Goal: Task Accomplishment & Management: Complete application form

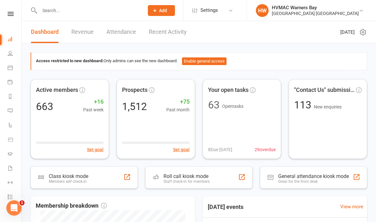
click at [152, 13] on icon at bounding box center [155, 11] width 6 height 6
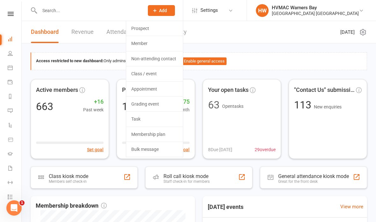
click at [154, 59] on link "Non-attending contact" at bounding box center [154, 58] width 57 height 15
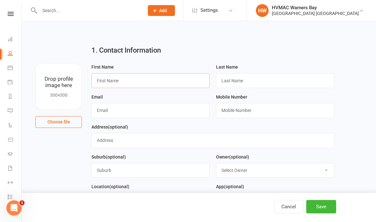
click at [104, 77] on input "text" at bounding box center [151, 80] width 118 height 15
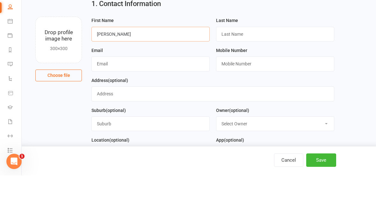
type input "Daniel"
click at [238, 73] on input "text" at bounding box center [275, 80] width 118 height 15
type input "Fallon"
click at [127, 103] on input "text" at bounding box center [151, 110] width 118 height 15
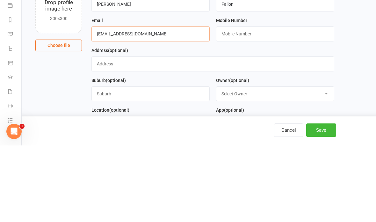
type input "Danfallon1981@gmail.com"
click at [285, 103] on input "text" at bounding box center [275, 110] width 118 height 15
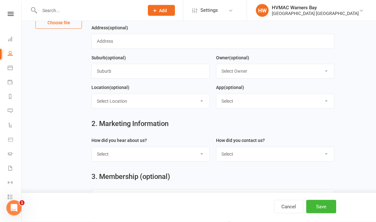
scroll to position [100, 0]
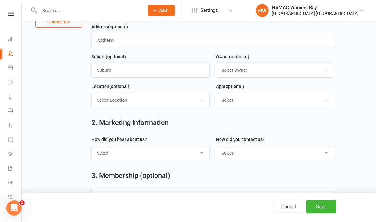
type input "0401920567"
click at [168, 151] on select "Select Internet Facebook Referral Flyer Sign Direct Mail Demo Other" at bounding box center [151, 153] width 118 height 14
select select "Internet"
click at [243, 154] on select "Select Phone Email In-Facility" at bounding box center [275, 153] width 118 height 14
select select "In-Facility"
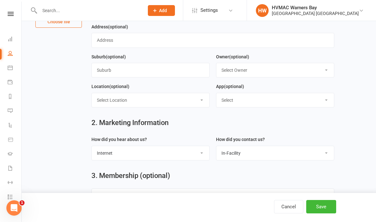
click at [322, 213] on button "Save" at bounding box center [321, 206] width 30 height 13
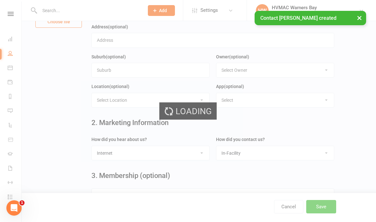
scroll to position [0, 0]
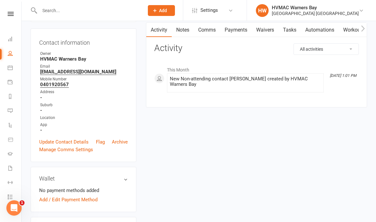
scroll to position [116, 0]
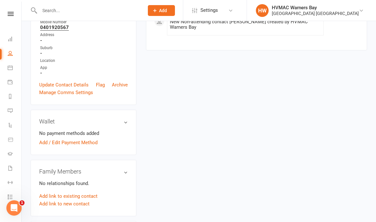
click at [76, 202] on link "Add link to new contact" at bounding box center [64, 204] width 50 height 8
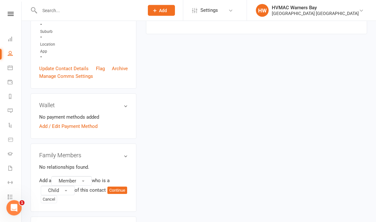
click at [76, 179] on span "Member" at bounding box center [68, 181] width 18 height 6
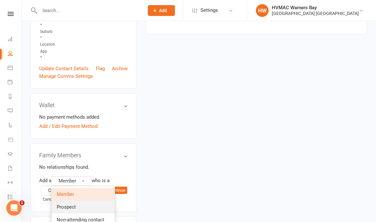
click at [83, 204] on link "Prospect" at bounding box center [83, 207] width 63 height 13
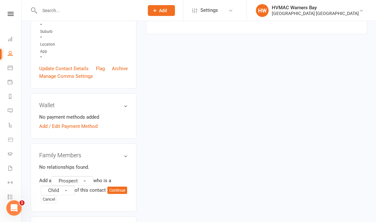
click at [107, 194] on button "Continue" at bounding box center [117, 191] width 20 height 8
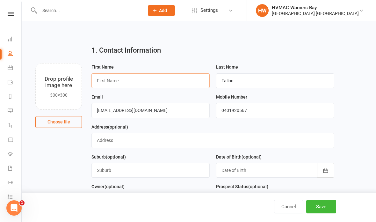
click at [143, 84] on input "text" at bounding box center [151, 80] width 118 height 15
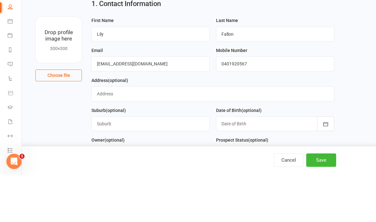
scroll to position [47, 0]
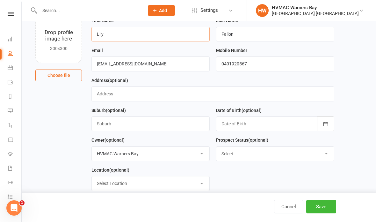
type input "Lily"
click at [291, 33] on input "Fallon" at bounding box center [275, 34] width 118 height 15
type input "F"
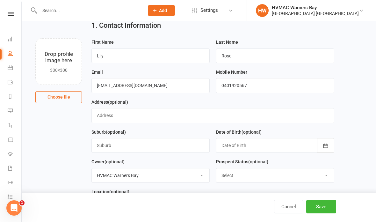
scroll to position [60, 0]
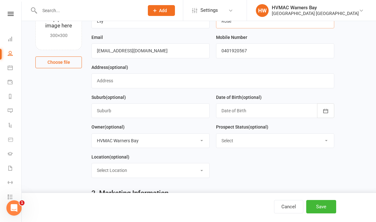
type input "Rose"
click at [324, 112] on icon "button" at bounding box center [326, 111] width 5 height 4
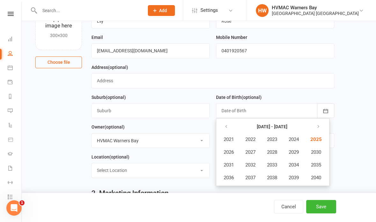
click at [226, 126] on icon "button" at bounding box center [226, 126] width 4 height 5
click at [226, 176] on span "2016" at bounding box center [229, 178] width 10 height 6
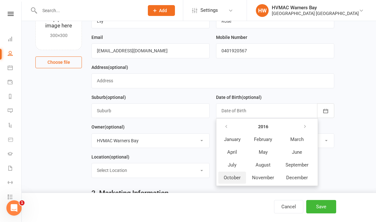
click at [232, 179] on span "October" at bounding box center [232, 178] width 17 height 6
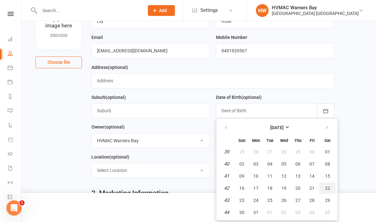
click at [328, 188] on span "22" at bounding box center [327, 188] width 5 height 5
type input "22 Oct 2016"
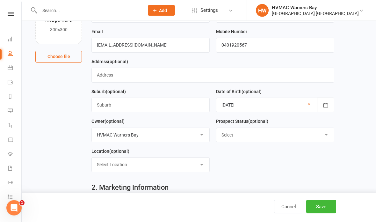
scroll to position [65, 0]
click at [323, 135] on select "Select Initial Contact Booked Introduction Booking confirmed Ready to register …" at bounding box center [275, 135] width 118 height 14
select select "Booked Introduction"
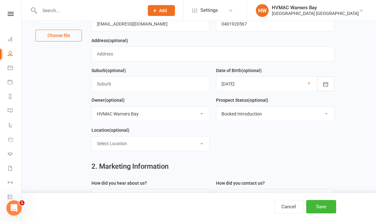
scroll to position [162, 0]
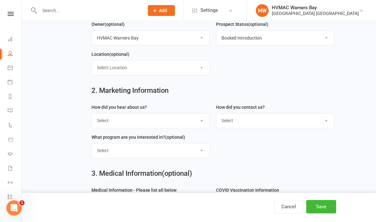
click at [195, 115] on select "Select Internet Facebook Referral Flyer Sign Direct Mail Demo Other" at bounding box center [151, 121] width 118 height 14
select select "Referral"
click at [255, 124] on select "Select Phone Email In-Facility" at bounding box center [275, 121] width 118 height 14
click at [253, 119] on select "Select Phone Email In-Facility" at bounding box center [275, 121] width 118 height 14
select select "In-Facility"
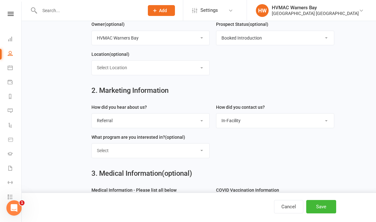
click at [180, 152] on select "Select Kids Karate Adults Karate Kids Brazilian Jiu Jitsu Adults Brazilian Jiu …" at bounding box center [151, 150] width 118 height 14
click at [176, 147] on select "Select Kids Karate Adults Karate Kids Brazilian Jiu Jitsu Adults Brazilian Jiu …" at bounding box center [151, 150] width 118 height 14
select select "Kids Karate"
click at [318, 213] on button "Save" at bounding box center [321, 206] width 30 height 13
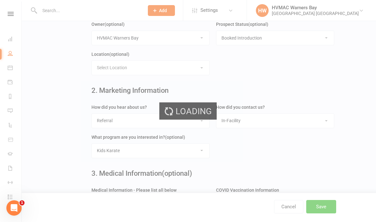
scroll to position [0, 0]
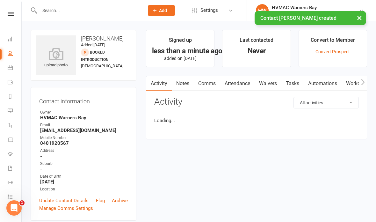
scroll to position [26, 0]
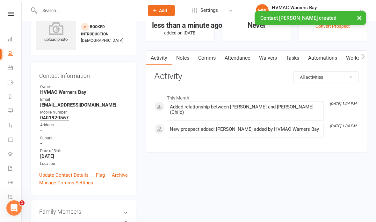
click at [269, 55] on link "Waivers" at bounding box center [268, 58] width 27 height 15
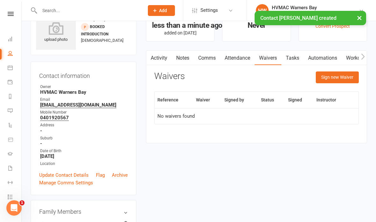
click at [331, 79] on button "Sign new Waiver" at bounding box center [337, 76] width 43 height 11
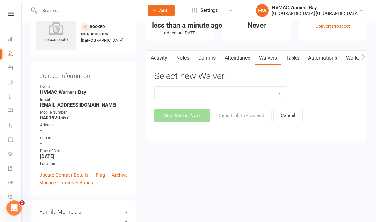
click at [271, 92] on select "Cancellation Form Cancellation Form - Kinder Kicks Fitness Challenge Goals Asse…" at bounding box center [221, 93] width 133 height 13
select select "3130"
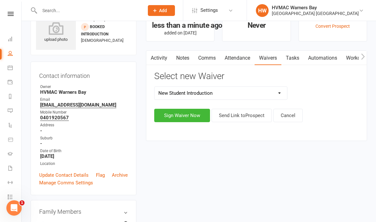
click at [240, 146] on main "Signed up less than a minute ago added on 13 Sep 2025 Last contacted Never Conv…" at bounding box center [256, 75] width 231 height 143
click at [248, 114] on button "Send Link to Prospect" at bounding box center [242, 115] width 60 height 13
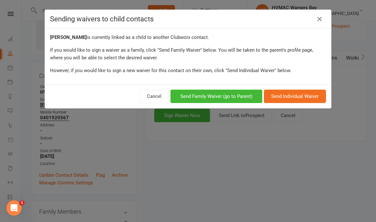
click at [324, 20] on link at bounding box center [320, 19] width 10 height 10
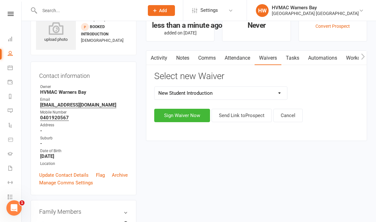
click at [185, 115] on button "Sign Waiver Now" at bounding box center [182, 115] width 56 height 13
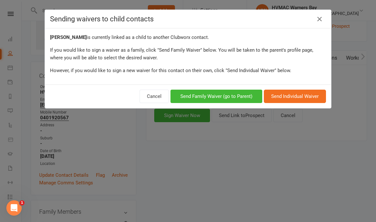
click at [224, 97] on button "Send Family Waiver (go to Parent)" at bounding box center [217, 96] width 92 height 13
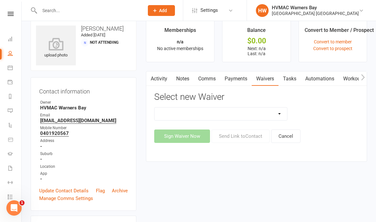
scroll to position [8, 0]
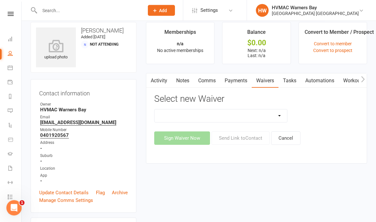
click at [273, 114] on select "Cancellation Form Cancellation Form - Kinder Kicks Fitness Challenge Goals Asse…" at bounding box center [221, 116] width 133 height 13
select select "3130"
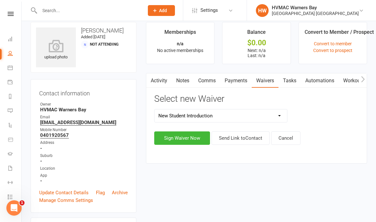
click at [192, 141] on button "Sign Waiver Now" at bounding box center [182, 137] width 56 height 13
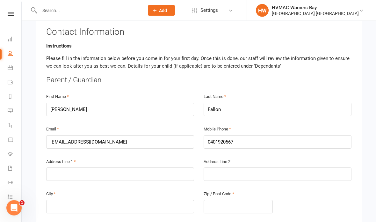
scroll to position [120, 0]
click at [107, 176] on input "text" at bounding box center [120, 173] width 148 height 13
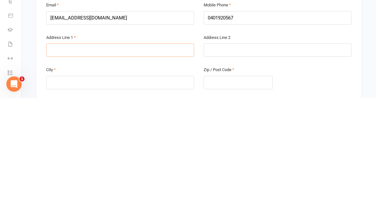
type input "1"
type input "12"
type input "12 L"
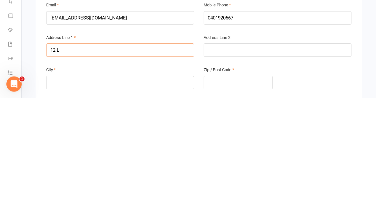
type input "12 L"
type input "12 Lo"
type input "12 Log"
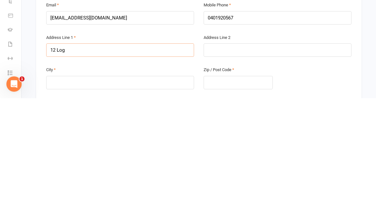
type input "12 Loga"
type input "12 Logan"
type input "12 Logan c"
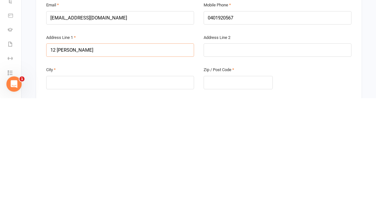
type input "12 Logan c"
type input "12 Logan cl"
type input "12 Logan clo"
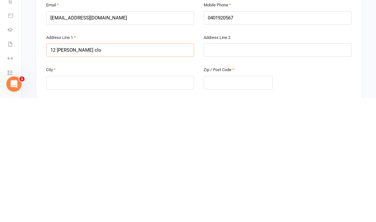
type input "12 Logan clos"
type input "12 Logan close"
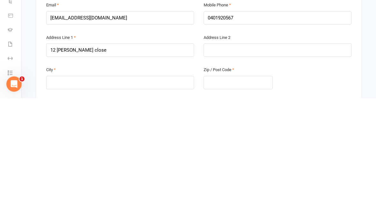
click at [106, 200] on input "text" at bounding box center [120, 206] width 148 height 13
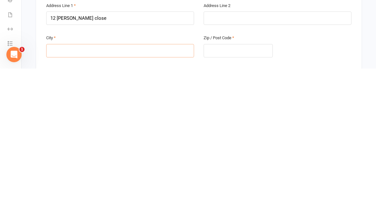
type input "M"
type input "Ma"
type input "Mac"
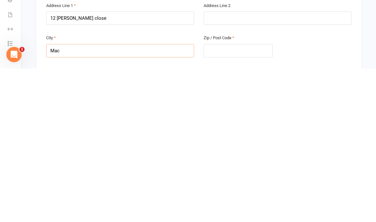
type input "Mac"
type input "Macq"
type input "Macqu"
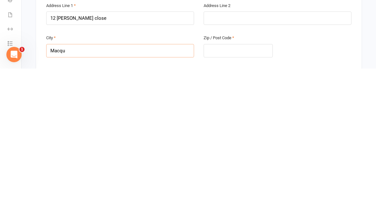
type input "Macqua"
type input "Macquarie"
type input "Macquarie H"
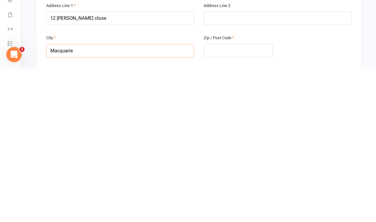
type input "Macquarie H"
type input "Macquarie Hi"
type input "Macquarie Hil"
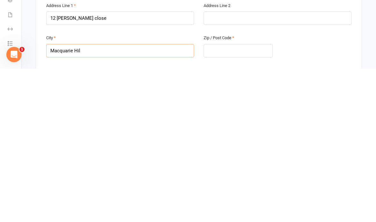
type input "Macquarie Hill"
type input "Macquarie Hills"
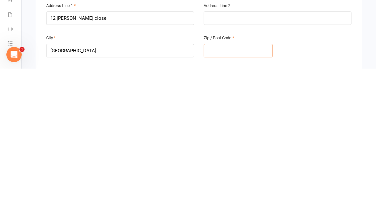
click at [242, 197] on input "text" at bounding box center [238, 203] width 69 height 13
type input "2"
type input "22"
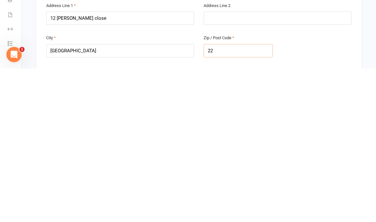
type input "228"
type input "2285"
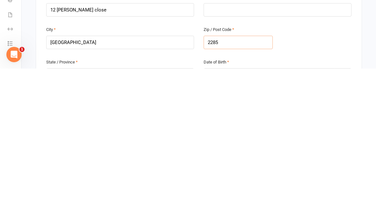
scroll to position [131, 0]
type input "2285"
type input "N"
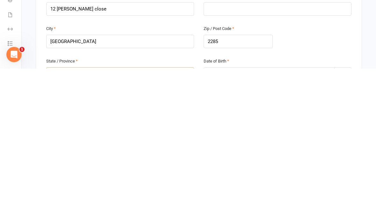
type input "NS"
type input "NSW"
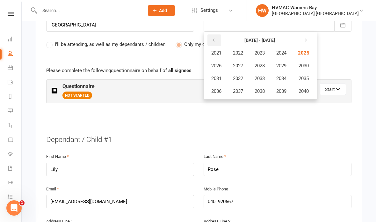
click at [216, 38] on icon "button" at bounding box center [214, 40] width 4 height 5
click at [216, 38] on button "button" at bounding box center [215, 39] width 14 height 11
click at [222, 50] on span "1981" at bounding box center [216, 53] width 10 height 6
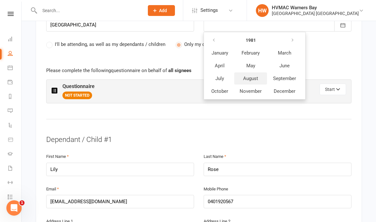
click at [257, 76] on span "August" at bounding box center [250, 79] width 15 height 6
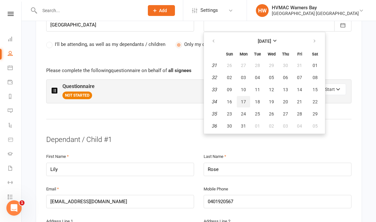
click at [247, 96] on button "17" at bounding box center [243, 101] width 13 height 11
type input "17 Aug 1981"
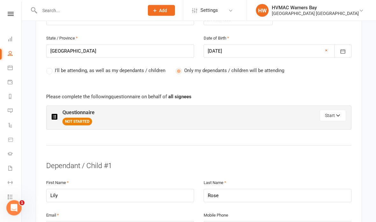
scroll to position [308, 0]
click at [333, 113] on button "Start" at bounding box center [333, 115] width 26 height 11
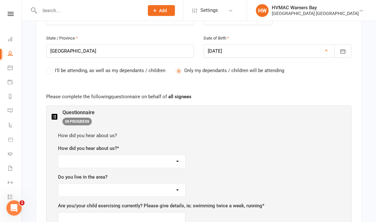
click at [172, 160] on select "Facebook Internet Referral from a friend Flyer in the mail or at the shopping m…" at bounding box center [121, 161] width 127 height 13
select select "Referral from a friend"
click at [178, 186] on select "Yes No" at bounding box center [121, 190] width 127 height 13
select select "Yes"
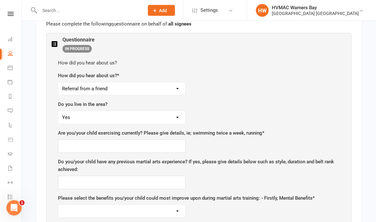
scroll to position [381, 0]
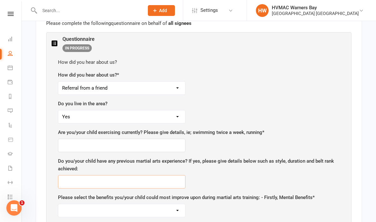
click at [123, 180] on input "text" at bounding box center [122, 181] width 128 height 13
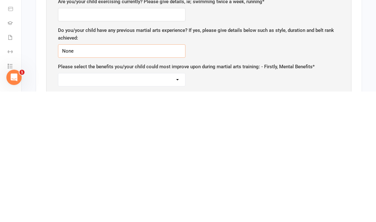
type input "None"
click at [179, 204] on select "Self-esteem Focus and Listening Fun, Fun, Fun Determination Motivation" at bounding box center [121, 210] width 127 height 13
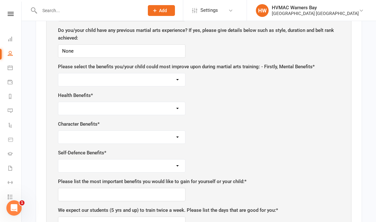
select select "Focus and Listening"
click at [179, 77] on select "Self-esteem Focus and Listening Fun, Fun, Fun Determination Motivation" at bounding box center [121, 79] width 127 height 13
click at [179, 103] on select "Weight Control Strength Flexibility Coordination Cardio vascular / Fitness" at bounding box center [121, 108] width 127 height 13
select select "Coordination"
click at [175, 134] on select "Respect for others/self Integrity Self control Leadership Assertiveness" at bounding box center [121, 137] width 127 height 13
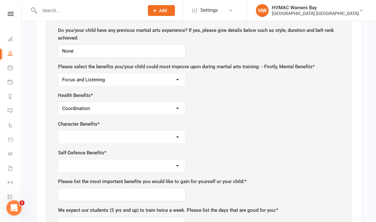
select select "Self control"
click at [176, 162] on select "Safety Self confidence Anti-bullying Agility and coordination Awareness" at bounding box center [121, 165] width 127 height 13
select select "Agility and coordination"
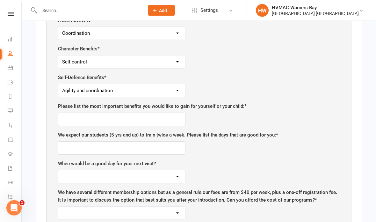
scroll to position [586, 0]
click at [119, 115] on input "text" at bounding box center [122, 119] width 128 height 13
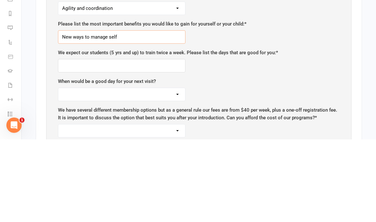
type input "New ways to manage self"
click at [145, 142] on input "text" at bounding box center [122, 148] width 128 height 13
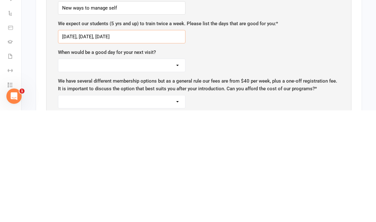
type input "Monday, Wednesday, saturday"
click at [159, 171] on select "Monday Tuesday Wednesday Thursday Friday Saturday" at bounding box center [121, 177] width 127 height 13
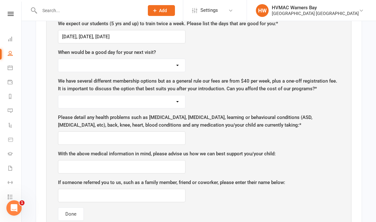
select select "Monday"
click at [177, 98] on select "Yes No" at bounding box center [121, 101] width 127 height 13
select select "Yes"
click at [78, 133] on input "text" at bounding box center [122, 137] width 128 height 13
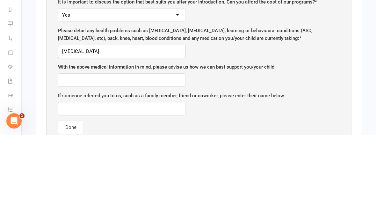
type input "ADHD"
click at [158, 160] on input "text" at bounding box center [122, 166] width 128 height 13
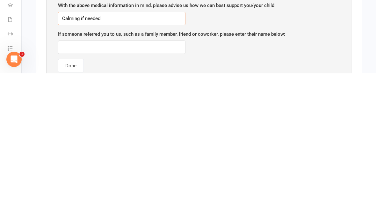
type input "Calming if needed"
click at [76, 208] on button "Done" at bounding box center [71, 214] width 26 height 13
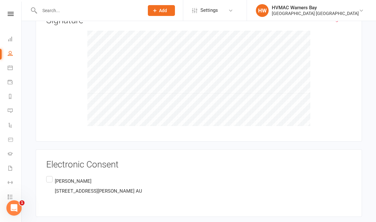
scroll to position [1286, 0]
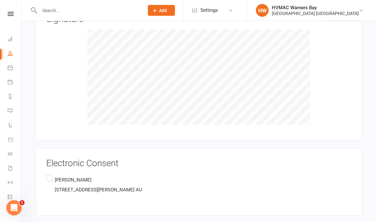
click at [54, 174] on label "Daniel Fallon 12 Logan close, Macquarie Hills, NSW 2285 AU" at bounding box center [94, 185] width 96 height 23
click at [50, 174] on input "Daniel Fallon 12 Logan close, Macquarie Hills, NSW 2285 AU" at bounding box center [48, 174] width 4 height 0
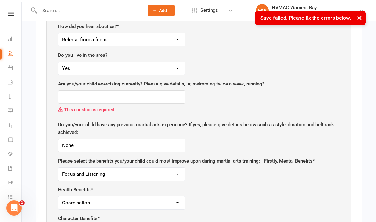
scroll to position [301, 0]
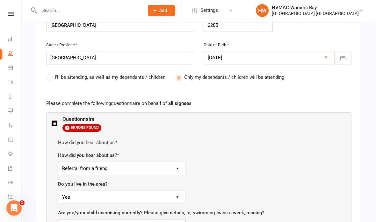
click at [153, 221] on input "text" at bounding box center [122, 225] width 128 height 13
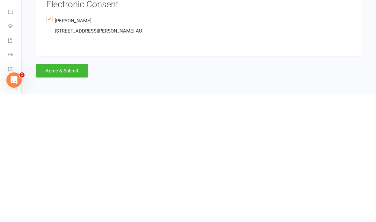
scroll to position [1307, 0]
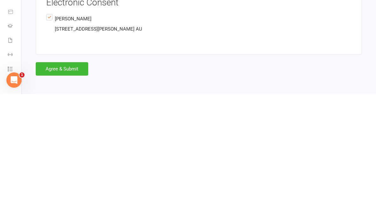
type input "Swimming, trampoline"
click at [64, 190] on button "Agree & Submit" at bounding box center [62, 196] width 53 height 13
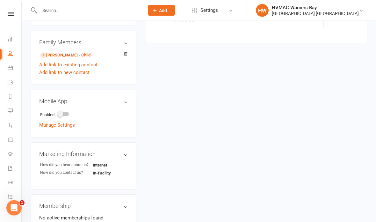
scroll to position [245, 0]
click at [83, 76] on link "Add link to new contact" at bounding box center [64, 73] width 50 height 8
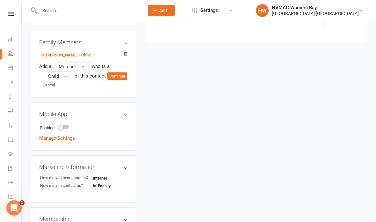
click at [86, 71] on button "Member" at bounding box center [71, 67] width 40 height 10
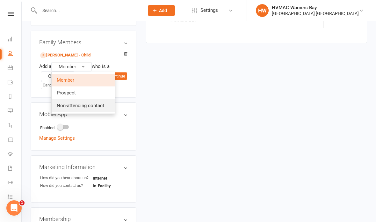
click at [104, 108] on span "Non-attending contact" at bounding box center [81, 106] width 48 height 6
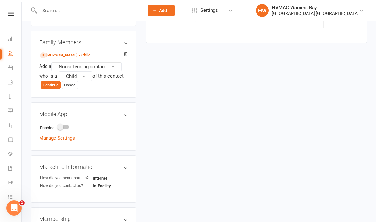
click at [80, 81] on button "Child" at bounding box center [76, 76] width 34 height 10
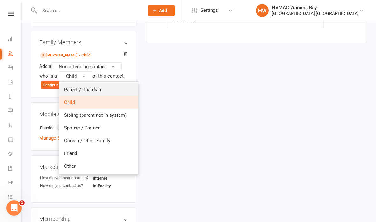
click at [121, 93] on link "Parent / Guardian" at bounding box center [98, 89] width 79 height 13
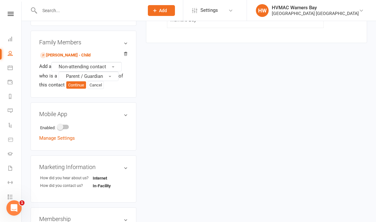
click at [105, 79] on button "Parent / Guardian" at bounding box center [89, 76] width 60 height 10
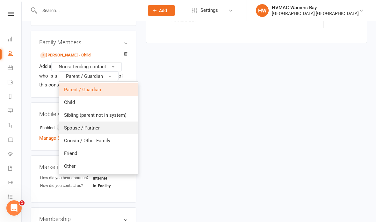
click at [118, 134] on link "Spouse / Partner" at bounding box center [98, 127] width 79 height 13
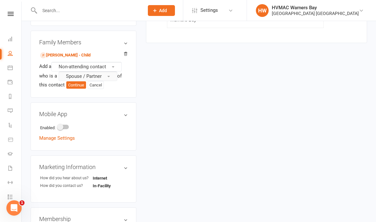
click at [78, 89] on button "Continue" at bounding box center [76, 85] width 20 height 8
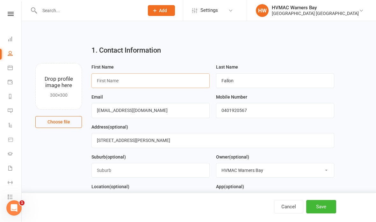
click at [149, 77] on input "text" at bounding box center [151, 80] width 118 height 15
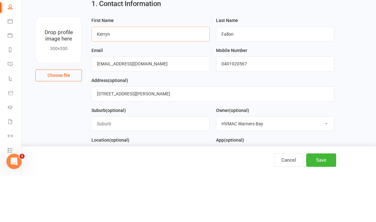
type input "Kerryn"
click at [249, 73] on input "Fallon" at bounding box center [275, 80] width 118 height 15
type input "F"
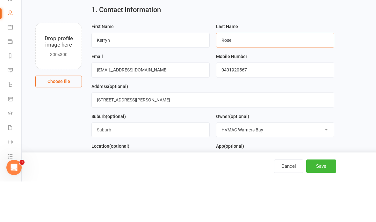
type input "Rose"
click at [159, 103] on input "Danfallon1981@gmail.com" at bounding box center [151, 110] width 118 height 15
type input "Da"
type input "Rosekerryn@gmail.com"
click at [258, 103] on input "0401920567" at bounding box center [275, 110] width 118 height 15
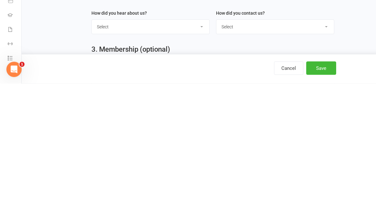
type input "0450044658"
click at [203, 158] on select "Select Internet Facebook Referral Flyer Sign Direct Mail Demo Other" at bounding box center [151, 165] width 118 height 14
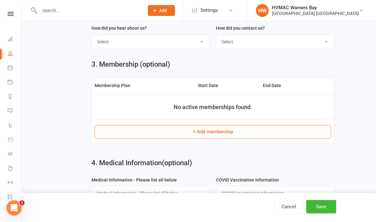
select select "Referral"
click at [246, 45] on select "Select Phone Email In-Facility" at bounding box center [275, 42] width 118 height 14
click at [280, 39] on select "Select Phone Email In-Facility" at bounding box center [275, 42] width 118 height 14
click at [298, 41] on select "Select Phone Email In-Facility" at bounding box center [275, 42] width 118 height 14
select select "In-Facility"
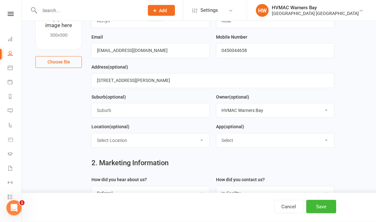
scroll to position [0, 0]
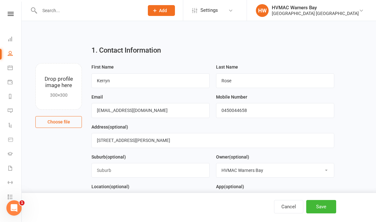
click at [326, 208] on button "Save" at bounding box center [321, 206] width 30 height 13
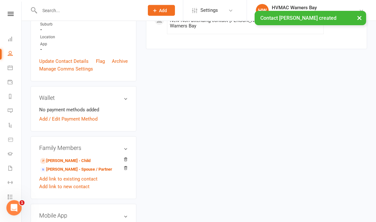
scroll to position [139, 0]
click at [71, 164] on link "Lily Rose - Child" at bounding box center [65, 161] width 50 height 7
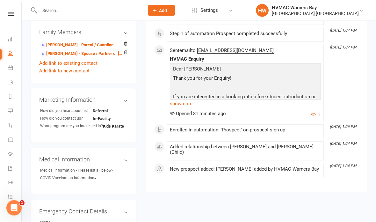
scroll to position [205, 0]
click at [102, 57] on link "Kerryn Rose - Spouse / Partner of Daniel Fallon" at bounding box center [82, 53] width 84 height 7
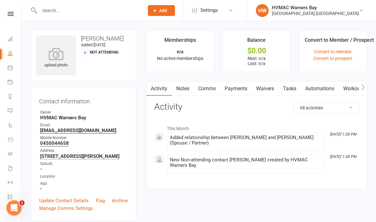
click at [266, 89] on link "Waivers" at bounding box center [265, 88] width 27 height 15
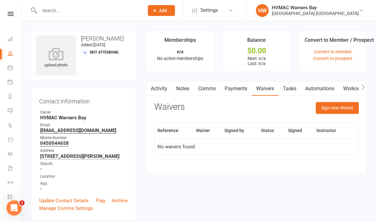
click at [329, 111] on button "Sign new Waiver" at bounding box center [337, 107] width 43 height 11
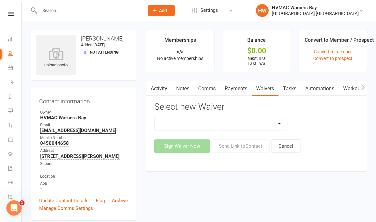
click at [283, 120] on select "Cancellation Form Cancellation Form - Kinder Kicks Fitness Challenge Goals Asse…" at bounding box center [221, 123] width 133 height 13
select select "5387"
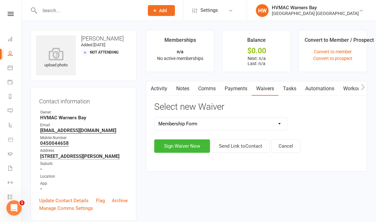
click at [182, 148] on button "Sign Waiver Now" at bounding box center [182, 145] width 56 height 13
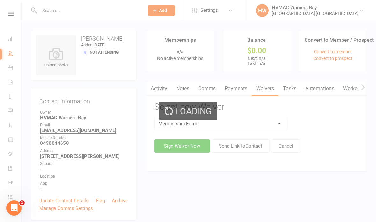
select select "bank_account"
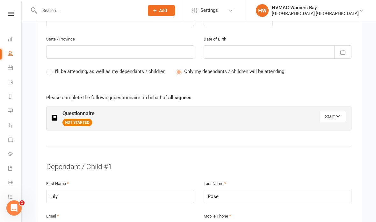
scroll to position [311, 0]
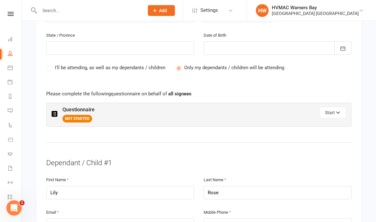
click at [335, 108] on button "Start" at bounding box center [333, 112] width 26 height 11
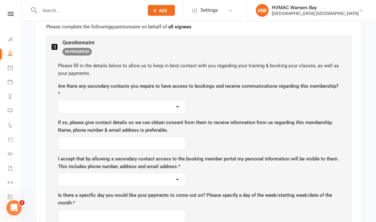
scroll to position [377, 0]
click at [171, 105] on select "Yes No" at bounding box center [121, 106] width 127 height 13
click at [162, 100] on select "Yes No" at bounding box center [121, 106] width 127 height 13
click at [146, 104] on select "Yes No" at bounding box center [121, 106] width 127 height 13
select select "Yes"
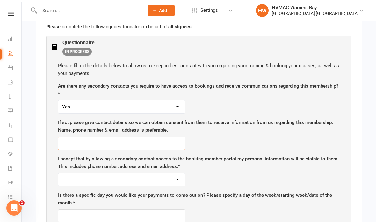
click at [142, 141] on input "text" at bounding box center [122, 142] width 128 height 13
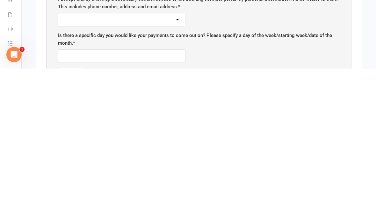
type input "Dad"
click at [169, 167] on select "Yes No" at bounding box center [121, 173] width 127 height 13
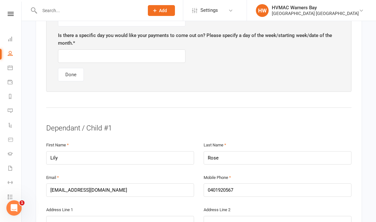
select select "Yes"
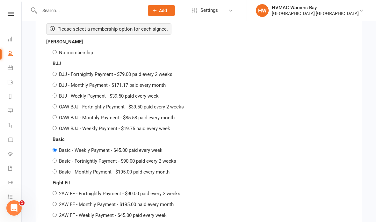
scroll to position [1231, 0]
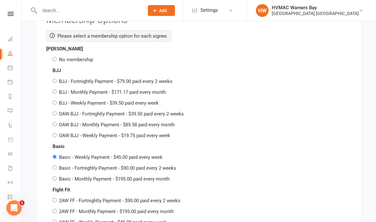
click at [56, 57] on input "No membership" at bounding box center [55, 59] width 4 height 4
radio input "true"
radio input "false"
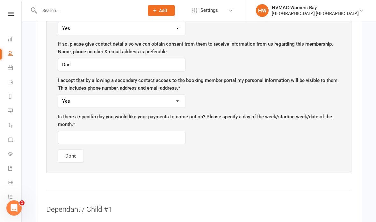
scroll to position [455, 0]
click at [170, 135] on input "text" at bounding box center [122, 137] width 128 height 13
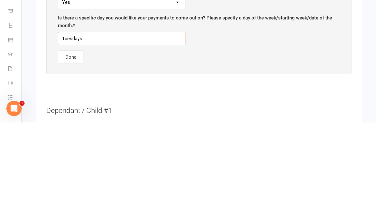
type input "Tuesdays"
click at [75, 150] on button "Done" at bounding box center [71, 156] width 26 height 13
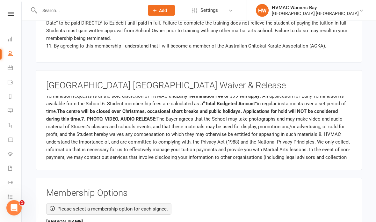
scroll to position [123, 0]
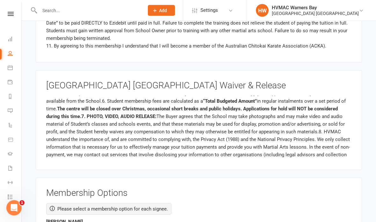
click at [327, 115] on p "NOTICE OF CONSUMER RIGHTS 1. You may cancel this agreement without penalty or f…" at bounding box center [198, 74] width 305 height 199
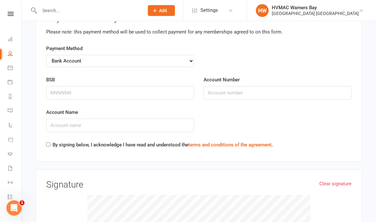
scroll to position [1998, 0]
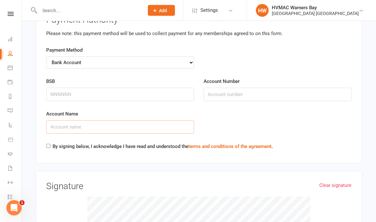
click at [180, 121] on input "Account Name" at bounding box center [120, 127] width 148 height 13
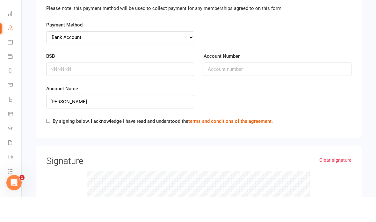
scroll to position [2024, 0]
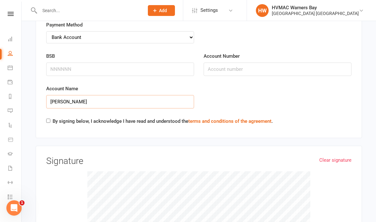
type input "Kerry’s rose"
click at [163, 62] on input "BSB" at bounding box center [120, 68] width 148 height 13
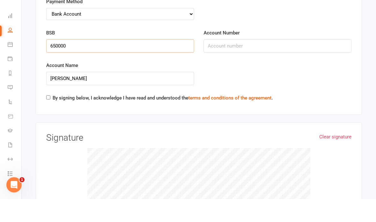
type input "650000"
click at [273, 62] on input "Account Number" at bounding box center [278, 68] width 148 height 13
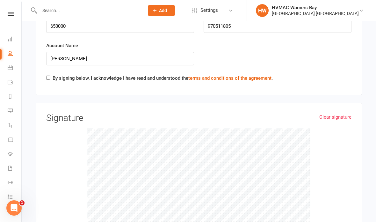
scroll to position [2068, 0]
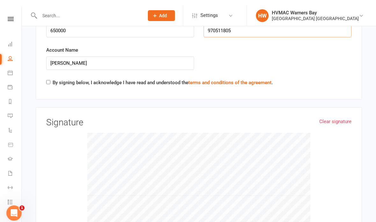
type input "970511805"
click at [65, 51] on input "Kerry’s rose" at bounding box center [120, 57] width 148 height 13
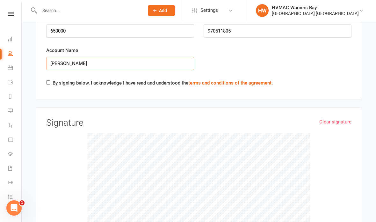
type input "Kerryn rose"
click at [50, 80] on input "By signing below, I acknowledge I have read and understood the terms and condit…" at bounding box center [48, 82] width 4 height 4
checkbox input "true"
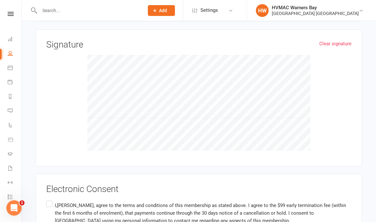
scroll to position [2140, 0]
click at [48, 199] on label "I,Kerryn Rose, agree to the terms and conditions of this membership as stated a…" at bounding box center [198, 213] width 305 height 28
click at [48, 199] on input "I,Kerryn Rose, agree to the terms and conditions of this membership as stated a…" at bounding box center [48, 199] width 4 height 0
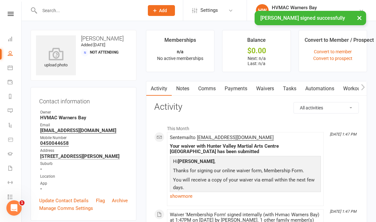
click at [11, 15] on icon at bounding box center [11, 14] width 6 height 4
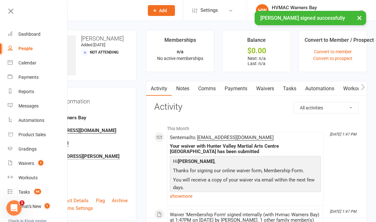
click at [33, 69] on link "Calendar" at bounding box center [38, 63] width 60 height 14
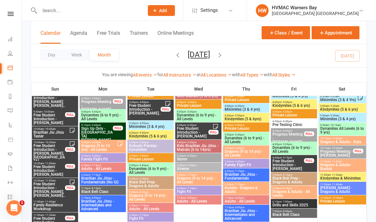
scroll to position [699, 0]
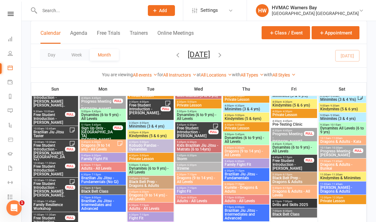
click at [97, 148] on span "Dragons (9 to 14 yrs) - All Levels" at bounding box center [99, 147] width 36 height 8
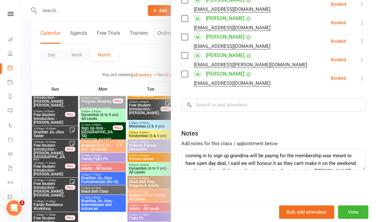
scroll to position [198, 0]
click at [247, 105] on input "search" at bounding box center [273, 104] width 185 height 13
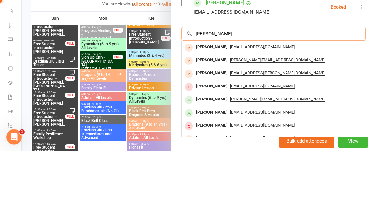
type input "Lily ro"
click at [285, 114] on div "Danfallon1981@gmail.com" at bounding box center [277, 118] width 186 height 9
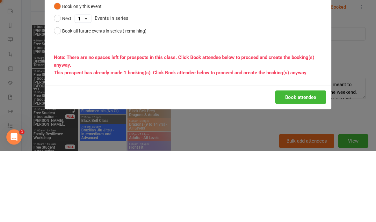
scroll to position [770, 0]
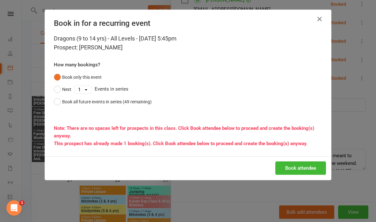
click at [311, 168] on button "Book attendee" at bounding box center [300, 167] width 51 height 13
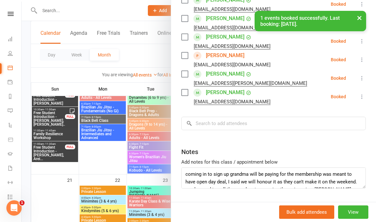
click at [129, 168] on div at bounding box center [199, 111] width 355 height 222
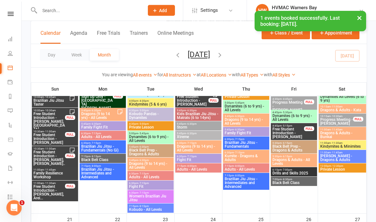
scroll to position [731, 0]
click at [195, 149] on span "Dragons (9 to 14 yrs) - All Levels" at bounding box center [199, 148] width 44 height 8
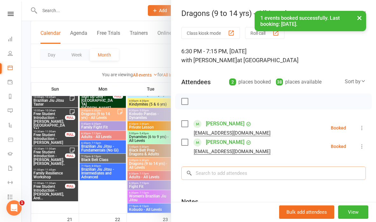
click at [231, 177] on input "search" at bounding box center [273, 172] width 185 height 13
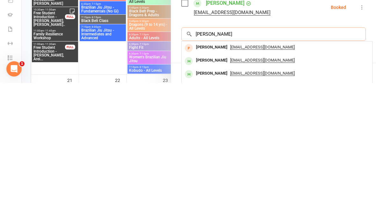
type input "Lily rose"
click at [283, 180] on div "Lily Rose Danfallon1981@gmail.com" at bounding box center [277, 186] width 191 height 13
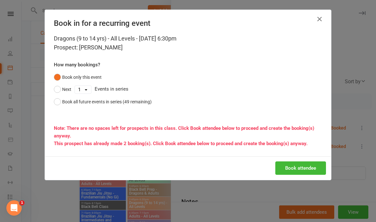
click at [316, 166] on button "Book attendee" at bounding box center [300, 167] width 51 height 13
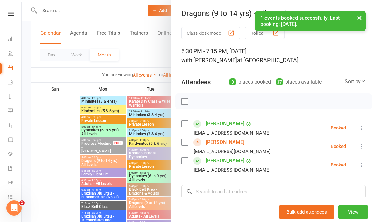
click at [129, 165] on div at bounding box center [199, 111] width 355 height 222
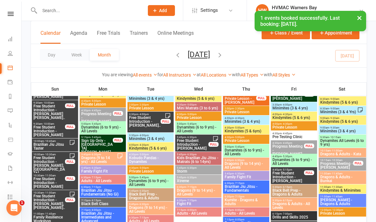
scroll to position [689, 0]
